Goal: Connect with others: Connect with others

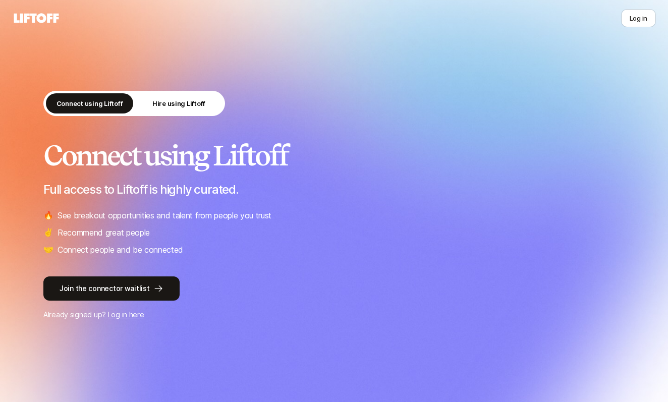
click at [116, 317] on link "Log in here" at bounding box center [126, 314] width 36 height 9
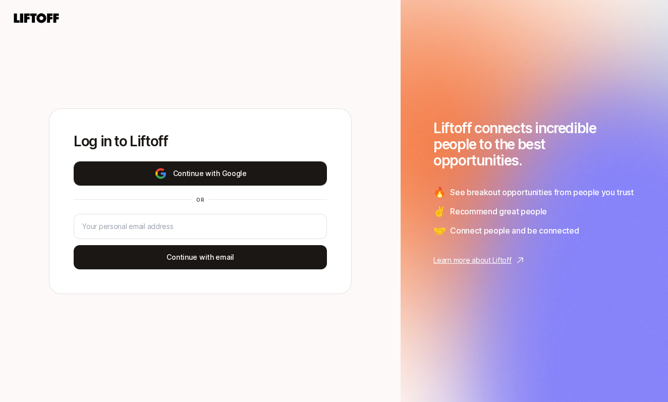
click at [197, 171] on button "Continue with Google" at bounding box center [200, 173] width 253 height 24
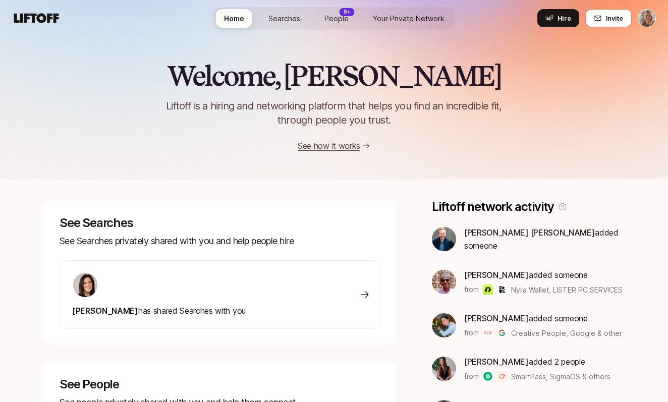
scroll to position [19, 0]
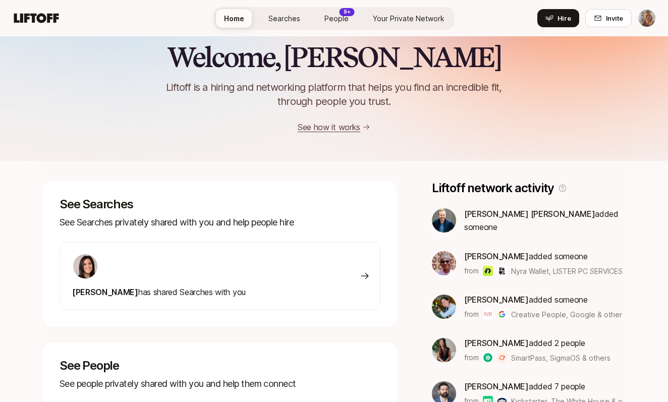
click at [345, 16] on span "People" at bounding box center [336, 18] width 24 height 11
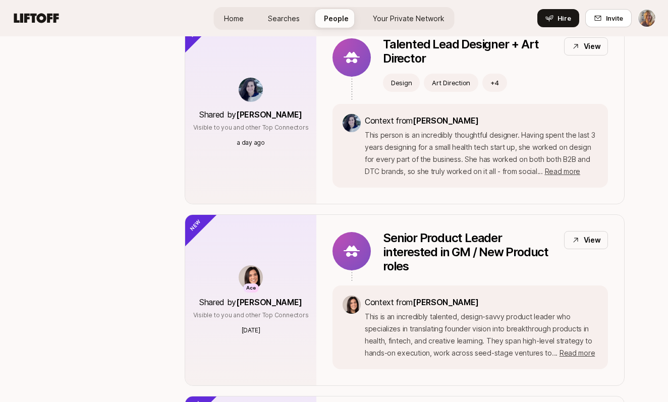
scroll to position [183, 0]
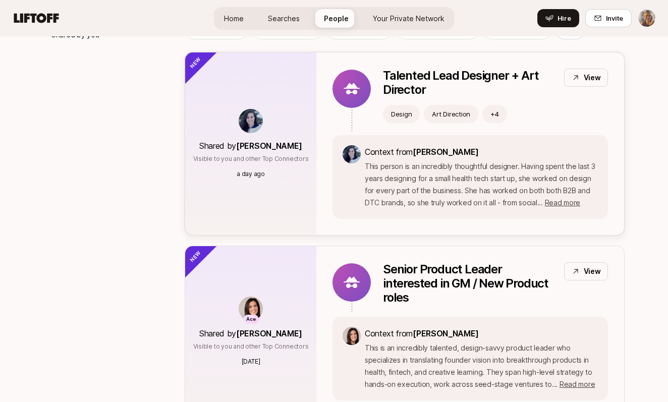
click at [378, 145] on p "Context from [PERSON_NAME]" at bounding box center [481, 151] width 233 height 13
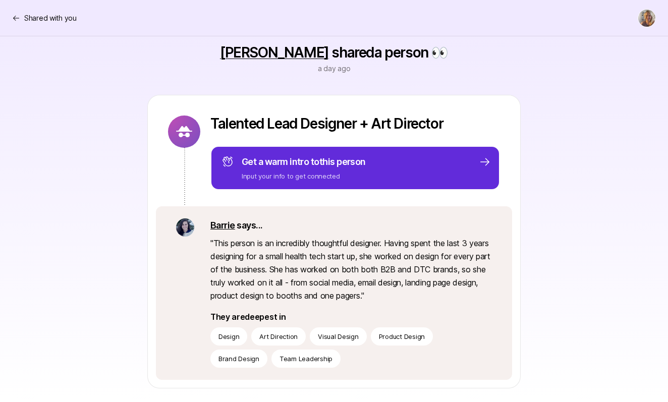
scroll to position [74, 0]
